Goal: Task Accomplishment & Management: Manage account settings

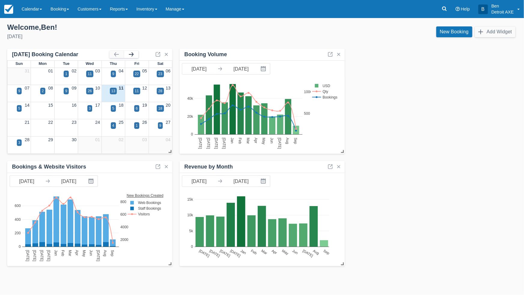
click at [130, 52] on button "button" at bounding box center [131, 54] width 14 height 7
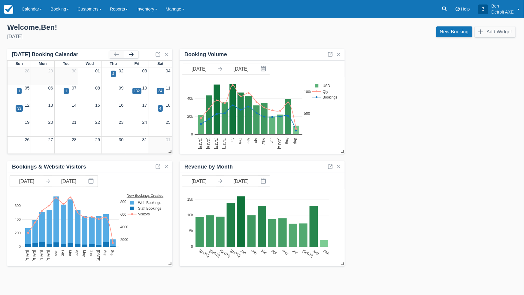
click at [130, 52] on button "button" at bounding box center [131, 54] width 14 height 7
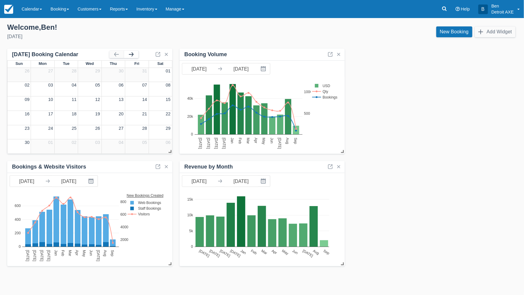
click at [130, 52] on button "button" at bounding box center [131, 54] width 14 height 7
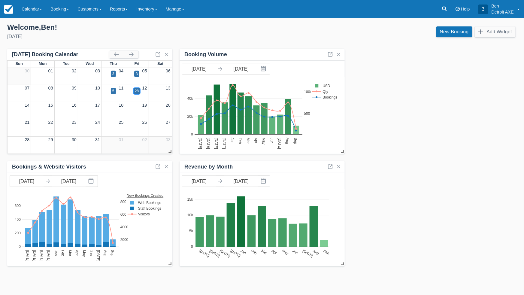
click at [137, 94] on div "28" at bounding box center [136, 91] width 7 height 7
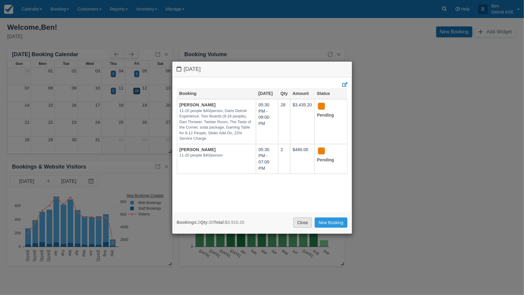
click at [304, 222] on link "Close" at bounding box center [302, 222] width 19 height 10
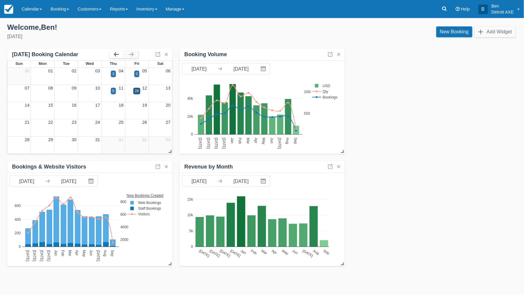
click at [116, 55] on button "button" at bounding box center [116, 54] width 14 height 7
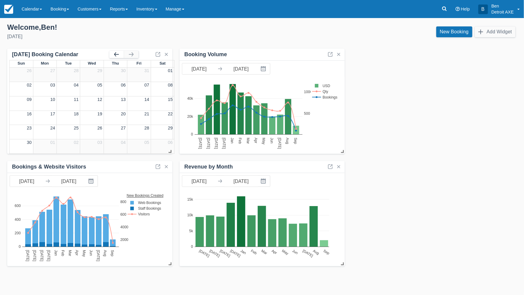
click at [116, 55] on button "button" at bounding box center [116, 54] width 14 height 7
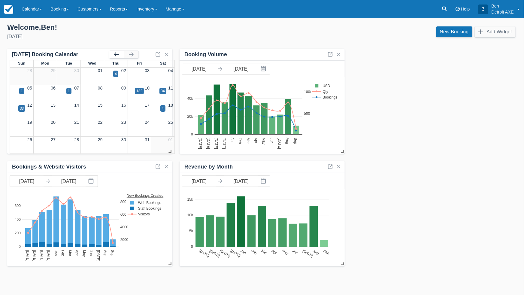
click at [116, 55] on button "button" at bounding box center [116, 54] width 14 height 7
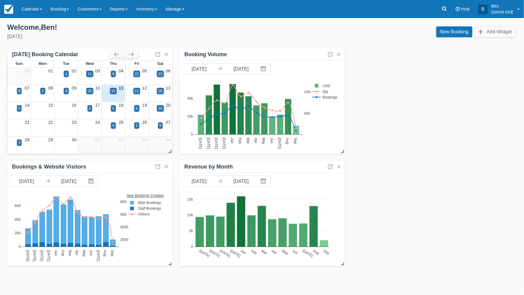
click at [136, 109] on div "6" at bounding box center [137, 108] width 2 height 5
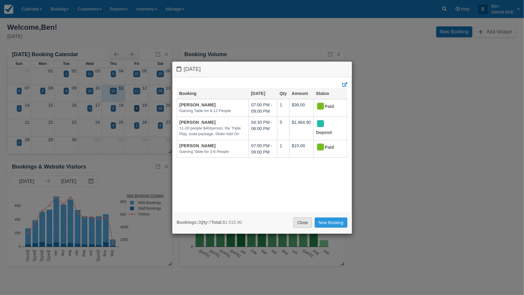
click at [300, 221] on link "Close" at bounding box center [302, 222] width 19 height 10
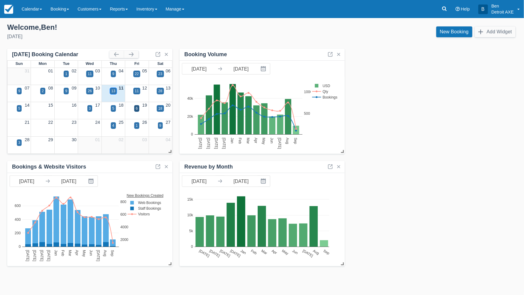
click at [113, 90] on div "13" at bounding box center [113, 90] width 4 height 5
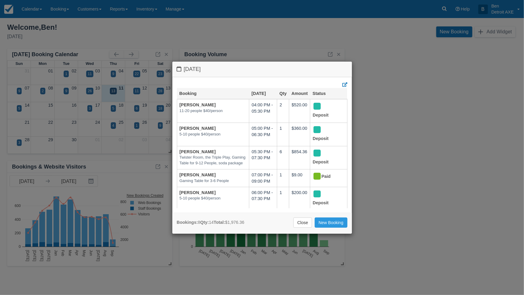
click at [304, 224] on link "Close" at bounding box center [302, 222] width 19 height 10
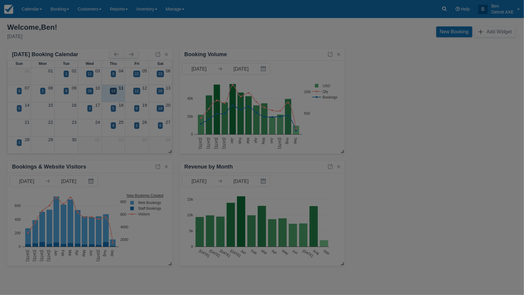
click at [304, 224] on div "Thursday September 11 2025 Booking Sep 11 Qty Amount Status Michael FitzGerald …" at bounding box center [262, 147] width 524 height 295
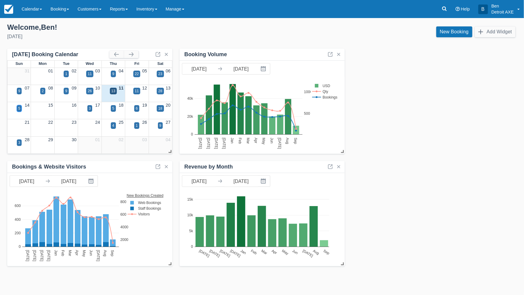
click at [20, 106] on div "5" at bounding box center [19, 108] width 2 height 5
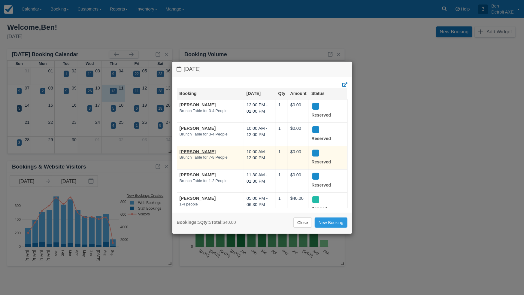
scroll to position [13, 0]
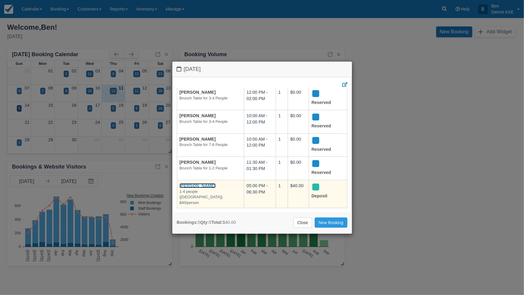
click at [200, 185] on link "Lisa Goodwin" at bounding box center [197, 185] width 36 height 5
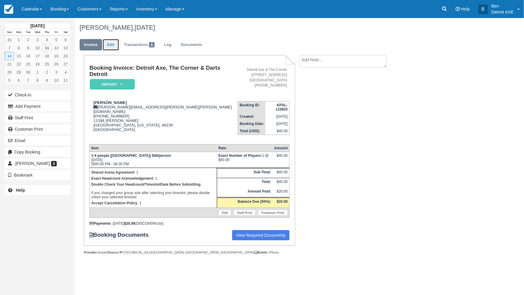
click at [110, 47] on link "Edit" at bounding box center [111, 45] width 16 height 12
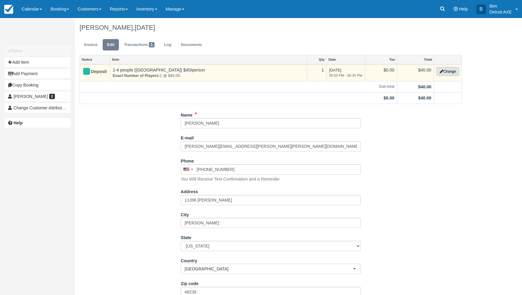
click at [447, 73] on button "Change" at bounding box center [447, 71] width 23 height 9
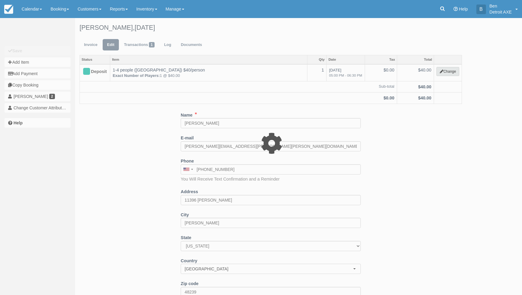
select select "14"
type input "40.00"
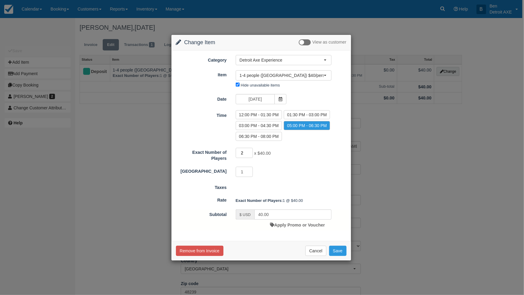
type input "2"
click at [249, 151] on input "2" at bounding box center [244, 153] width 17 height 10
type input "80.00"
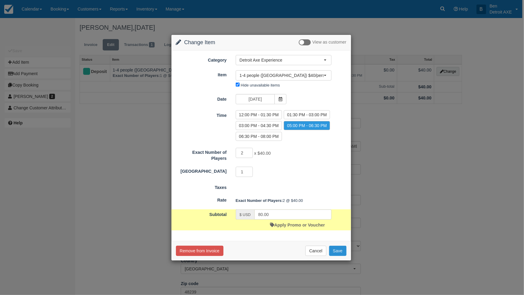
click at [335, 249] on button "Save" at bounding box center [337, 250] width 17 height 10
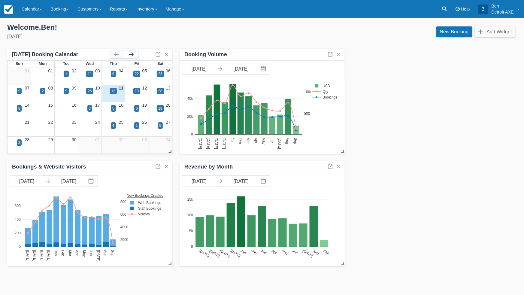
click at [130, 53] on button "button" at bounding box center [131, 54] width 14 height 7
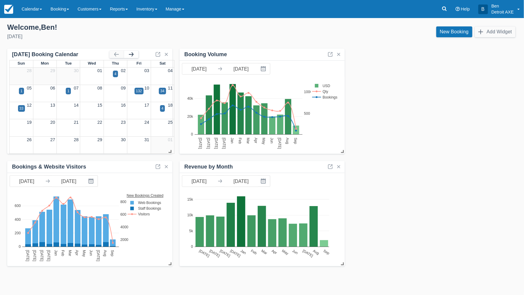
click at [130, 53] on button "button" at bounding box center [131, 54] width 14 height 7
